Goal: Find specific page/section: Find specific page/section

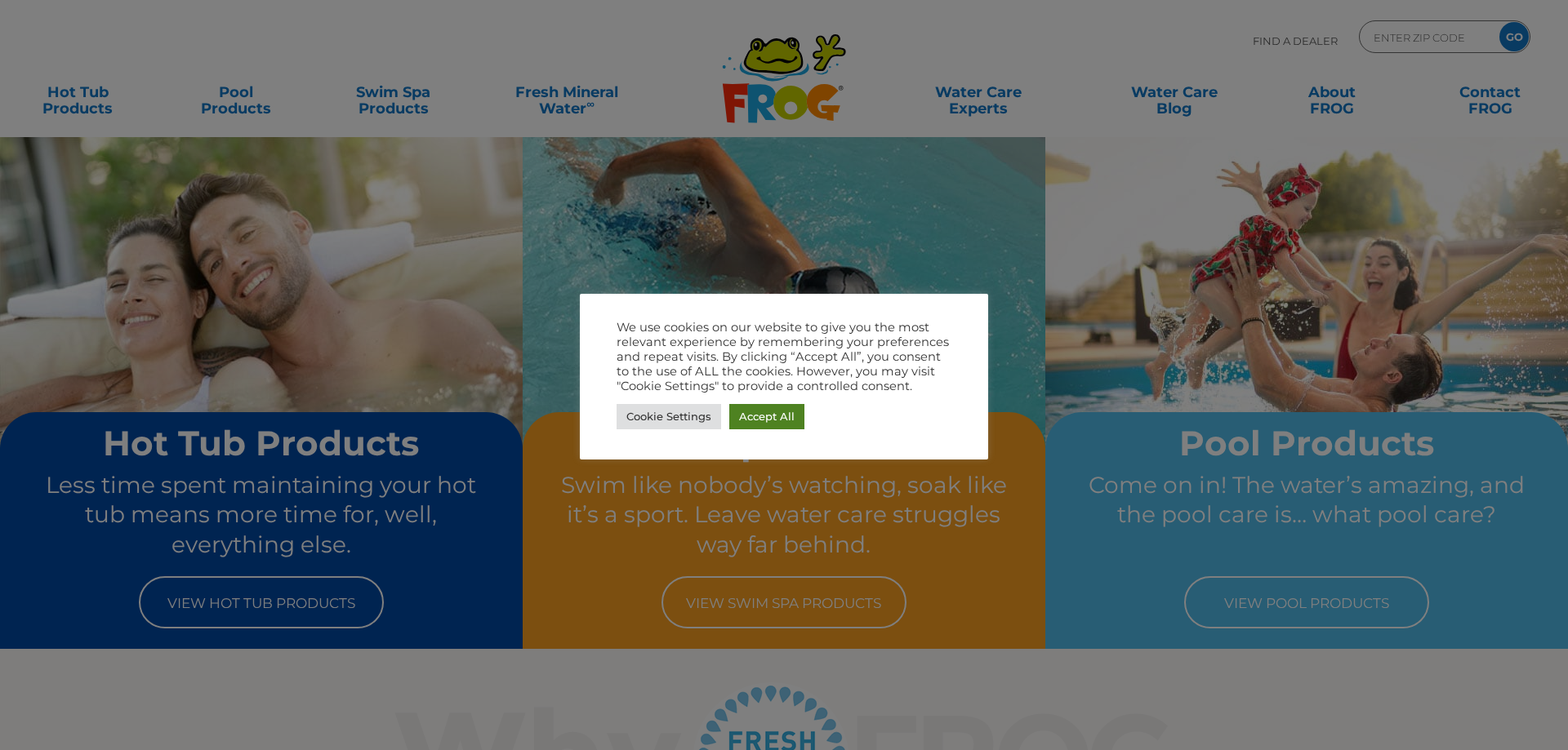
click at [742, 422] on link "Accept All" at bounding box center [767, 417] width 75 height 25
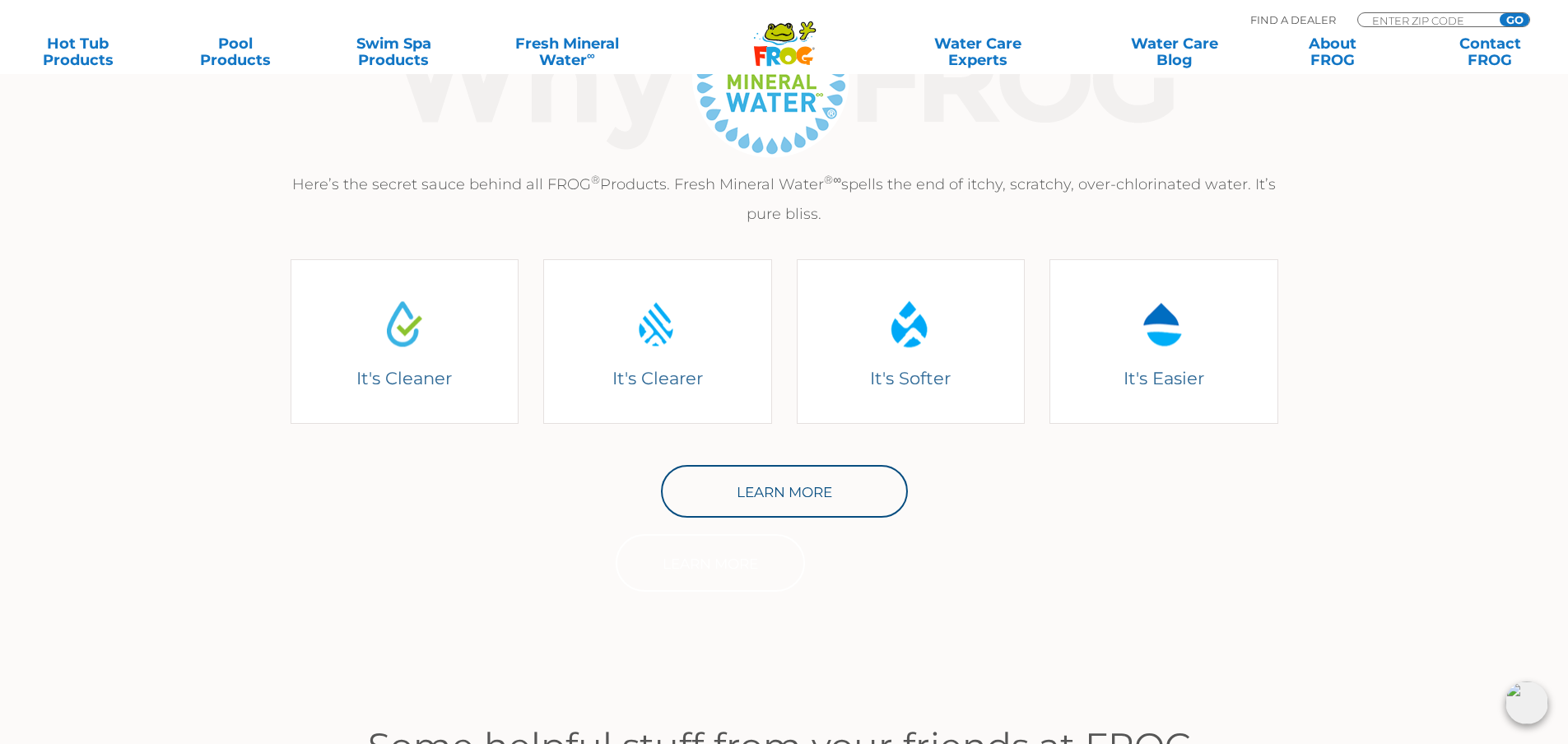
scroll to position [634, 0]
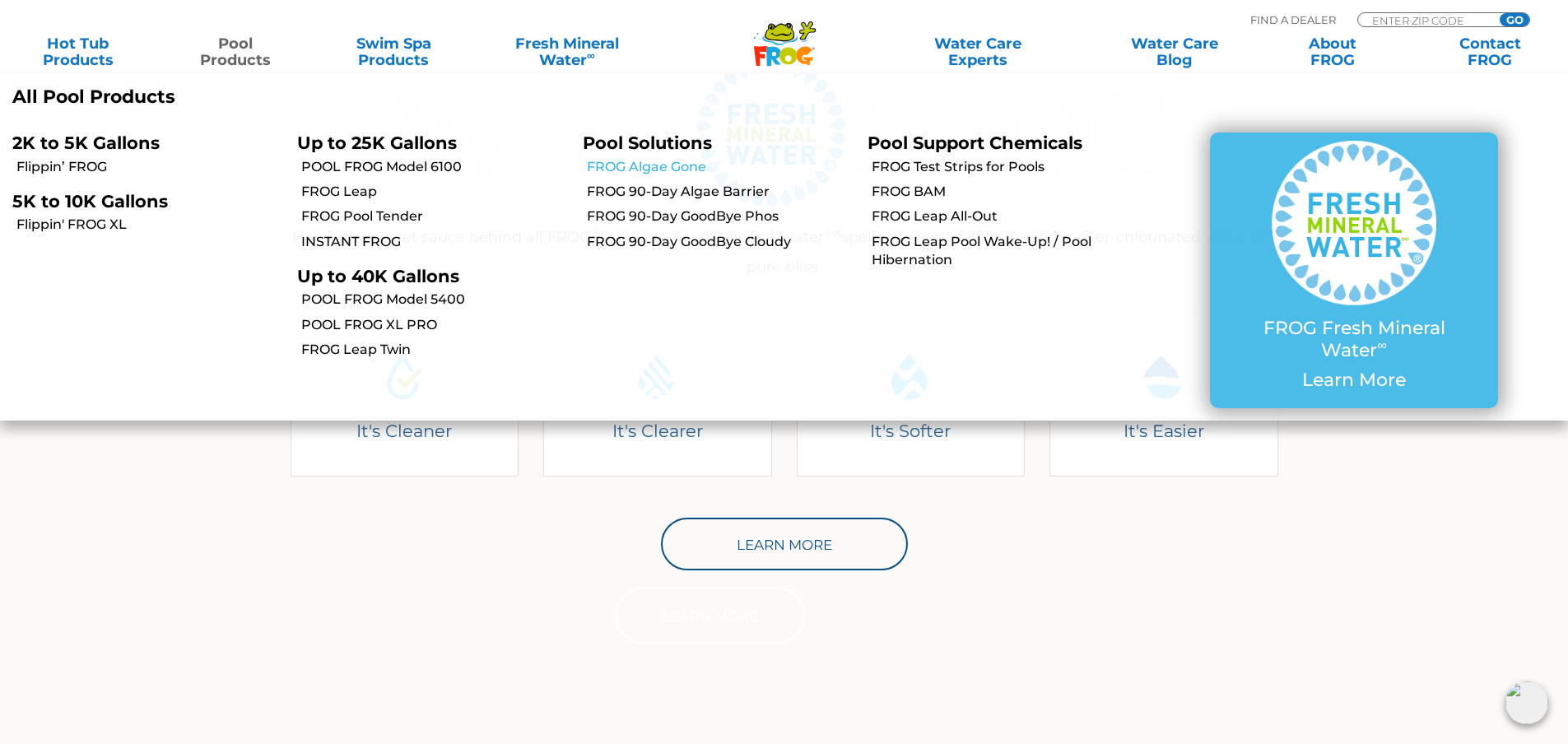
click at [675, 167] on link "FROG Algae Gone" at bounding box center [721, 167] width 269 height 19
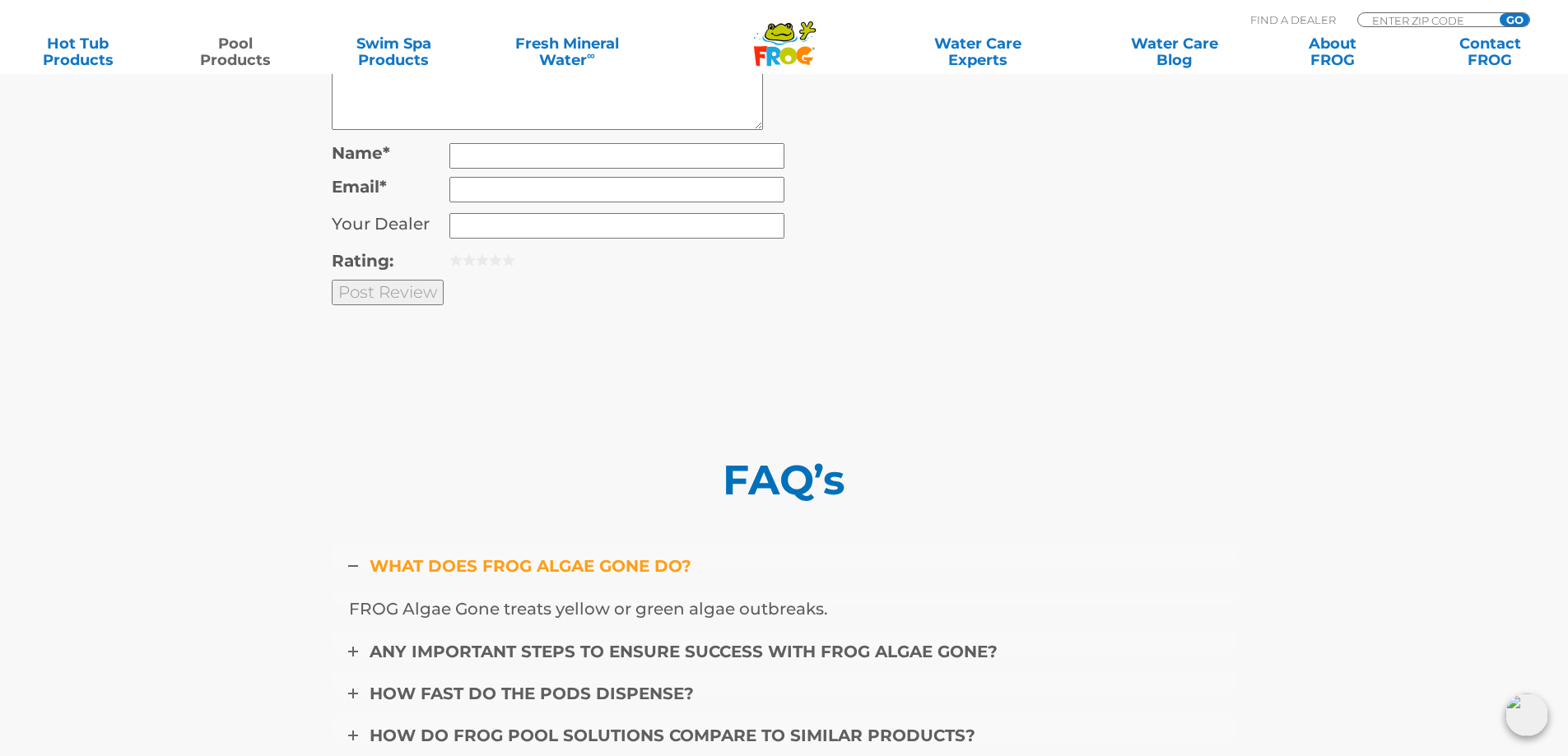
scroll to position [5515, 0]
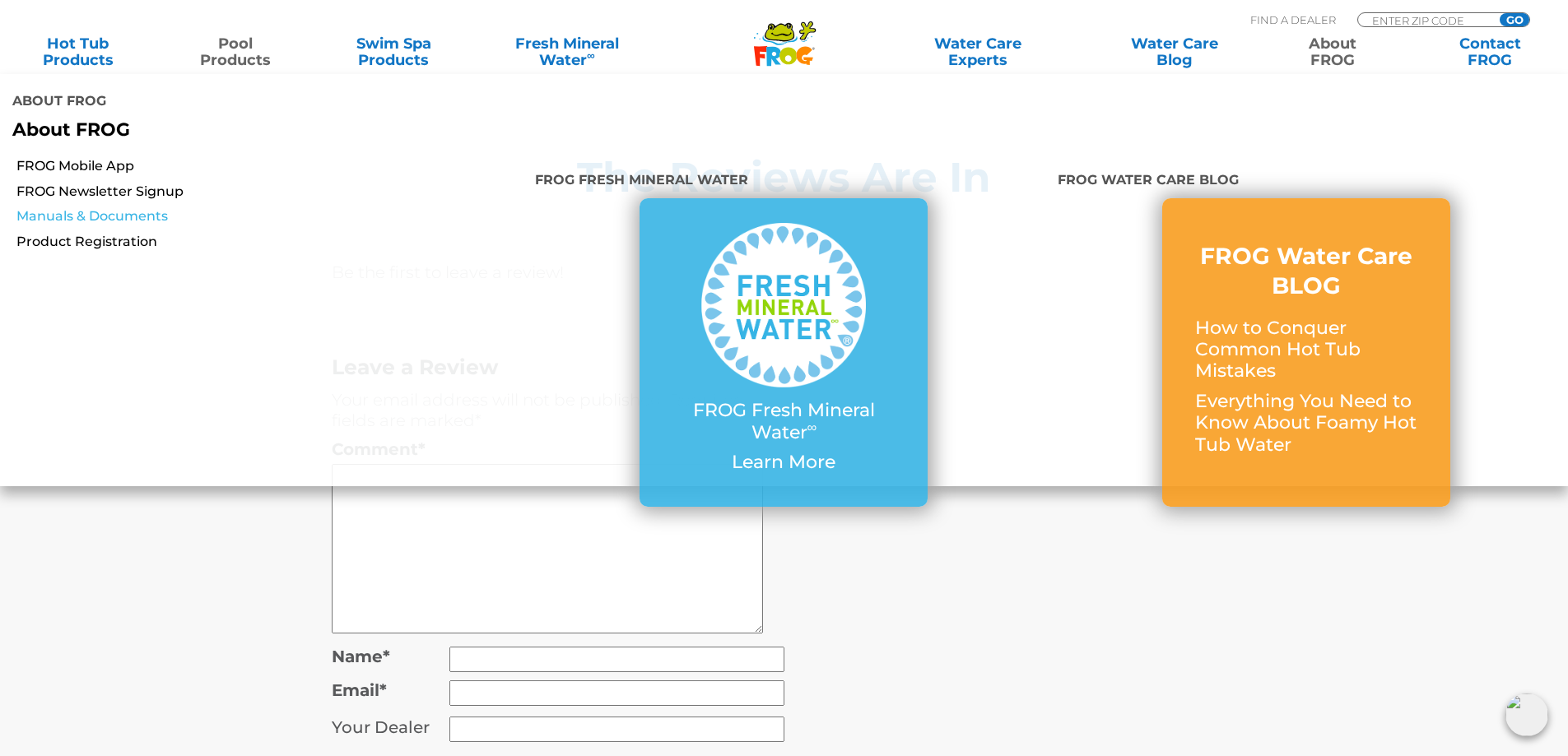
click at [57, 207] on link "Manuals & Documents" at bounding box center [269, 216] width 506 height 19
